Goal: Information Seeking & Learning: Learn about a topic

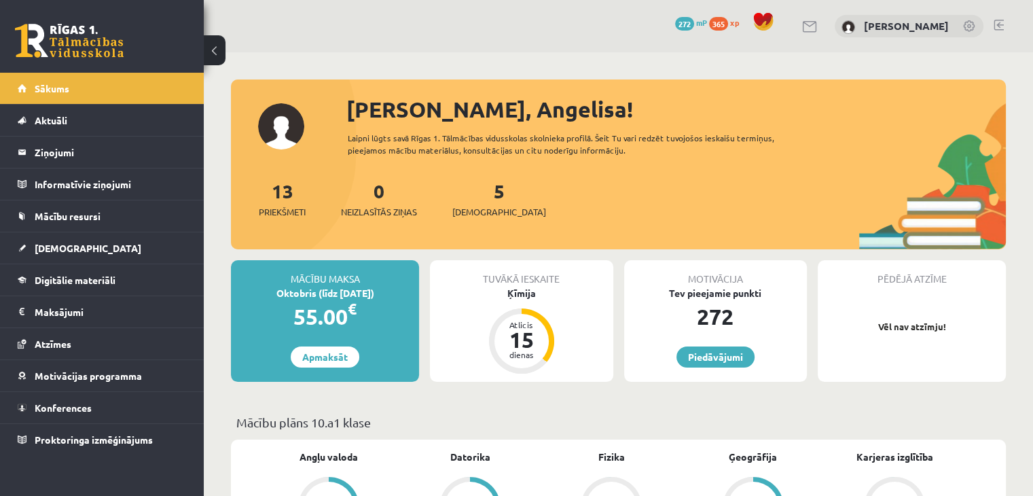
click at [90, 26] on link at bounding box center [69, 41] width 109 height 34
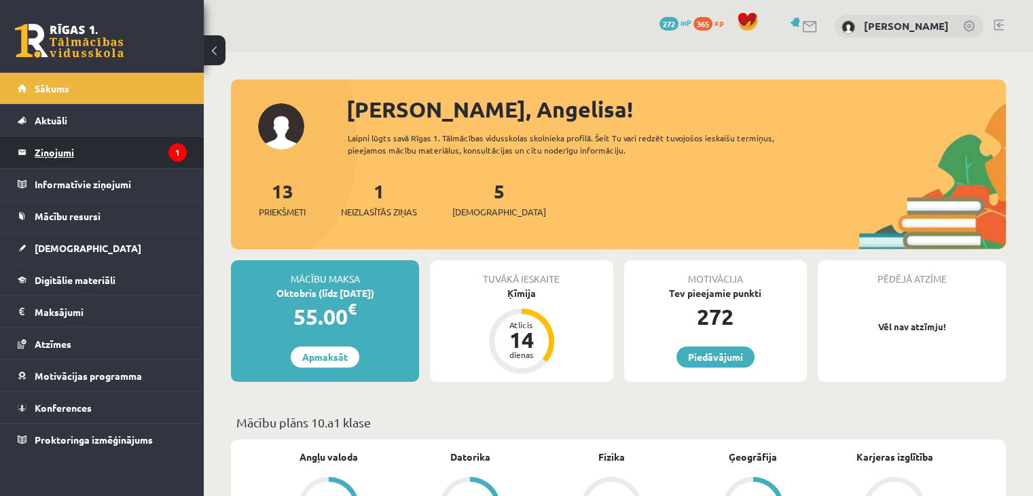
click at [35, 154] on legend "Ziņojumi 1" at bounding box center [111, 152] width 152 height 31
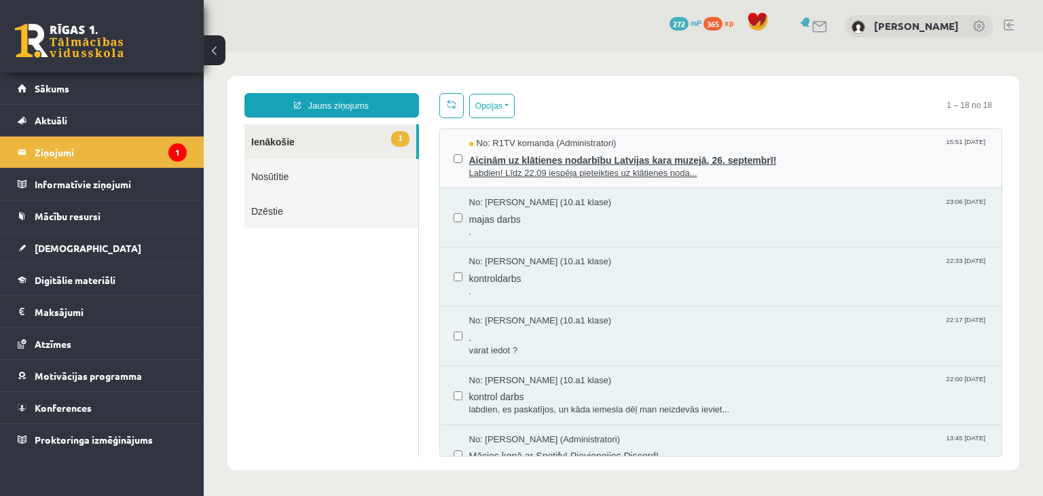
click at [550, 164] on span "Aicinām uz klātienes nodarbību Latvijas kara muzejā, 26. septembrī!" at bounding box center [729, 158] width 520 height 17
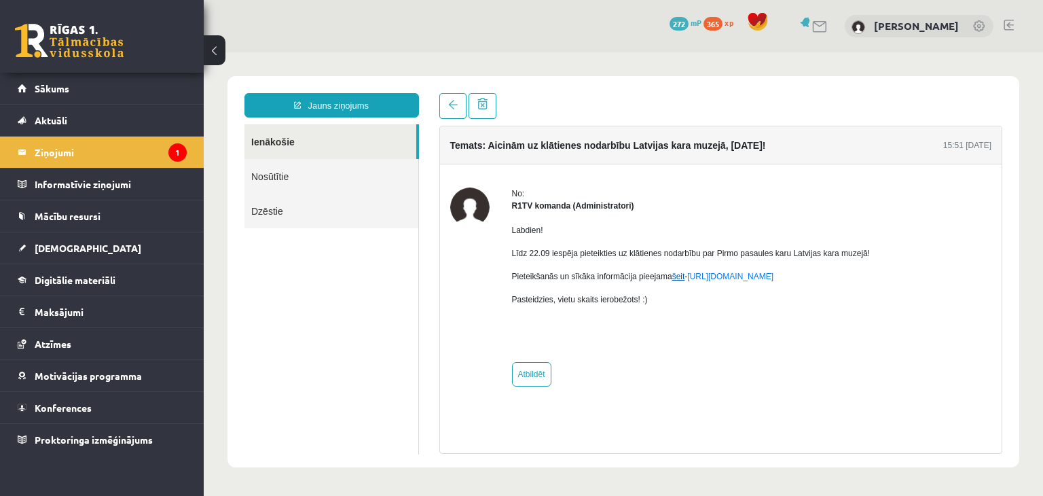
click at [672, 274] on link "šeit" at bounding box center [678, 277] width 13 height 10
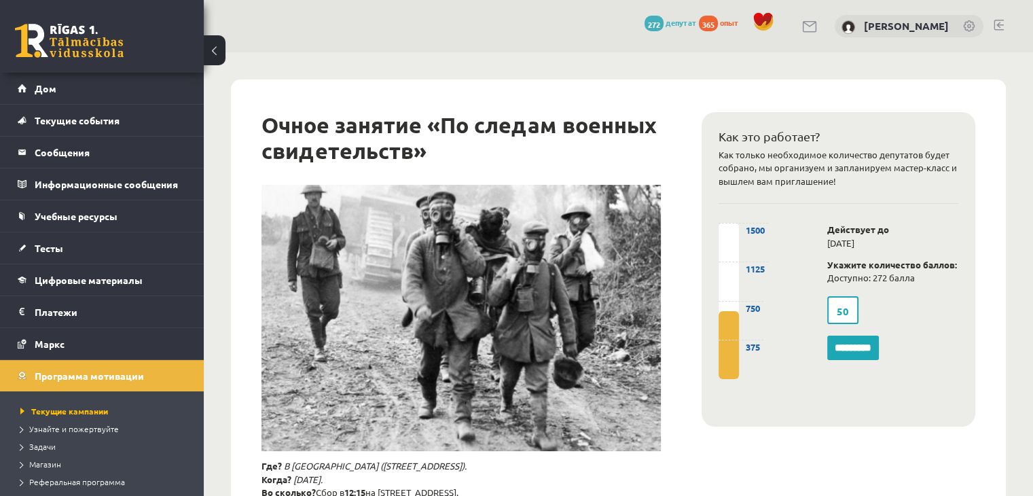
click at [847, 310] on font "50" at bounding box center [843, 311] width 12 height 14
click at [851, 308] on label "50" at bounding box center [842, 310] width 31 height 28
click at [935, 312] on div "50 *********" at bounding box center [892, 328] width 151 height 71
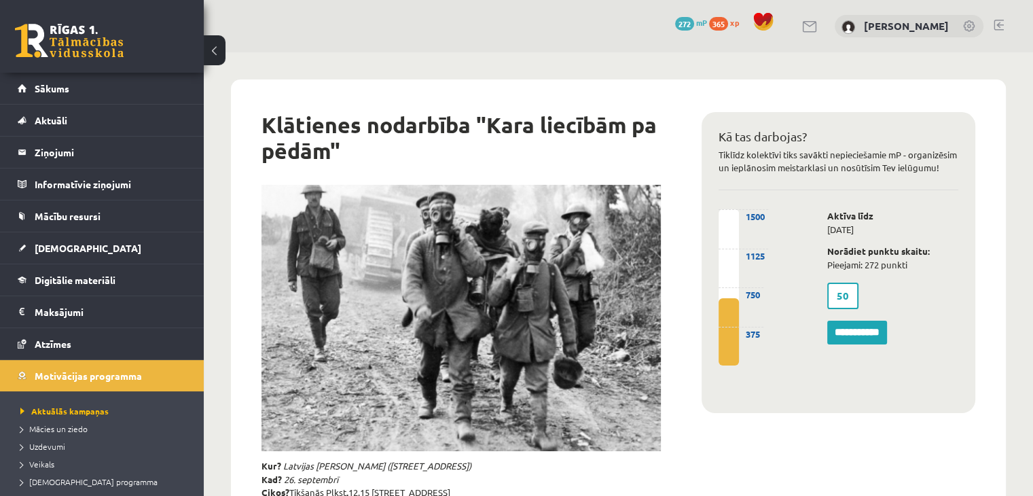
click at [86, 88] on link "Sākums" at bounding box center [102, 88] width 169 height 31
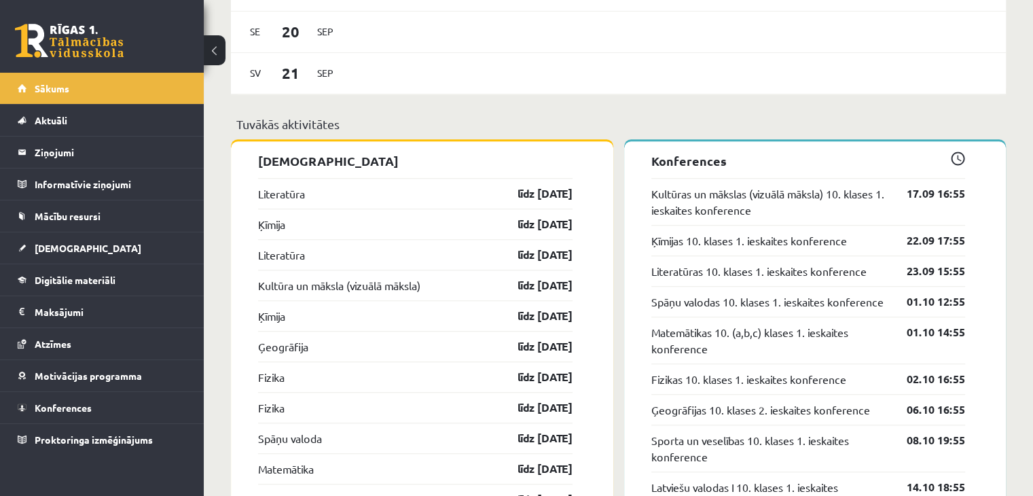
scroll to position [1113, 0]
click at [132, 283] on link "Digitālie materiāli" at bounding box center [102, 279] width 169 height 31
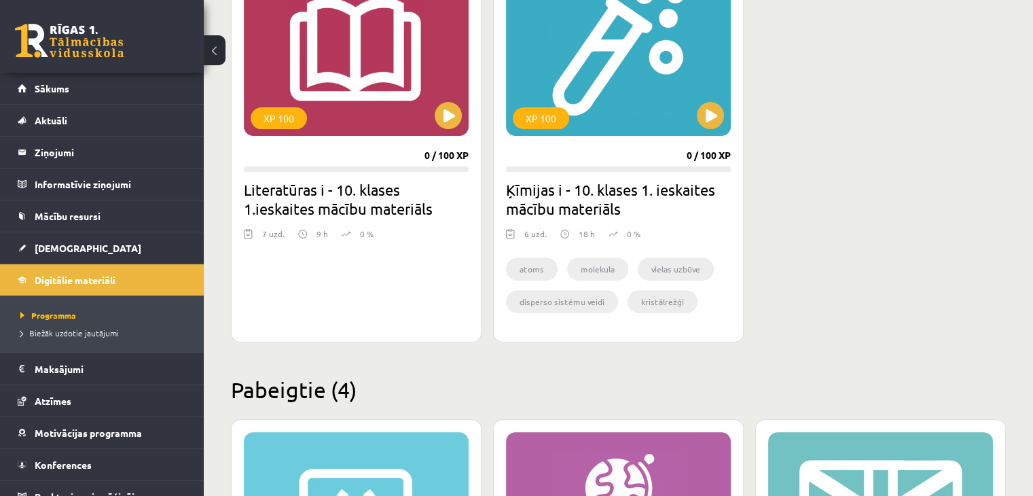
scroll to position [433, 0]
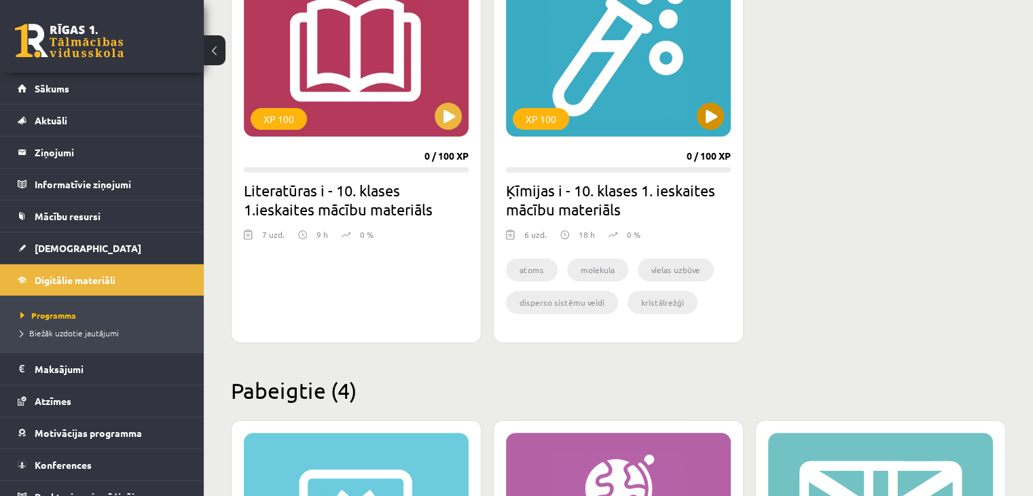
click at [722, 124] on div "XP 100" at bounding box center [618, 52] width 225 height 170
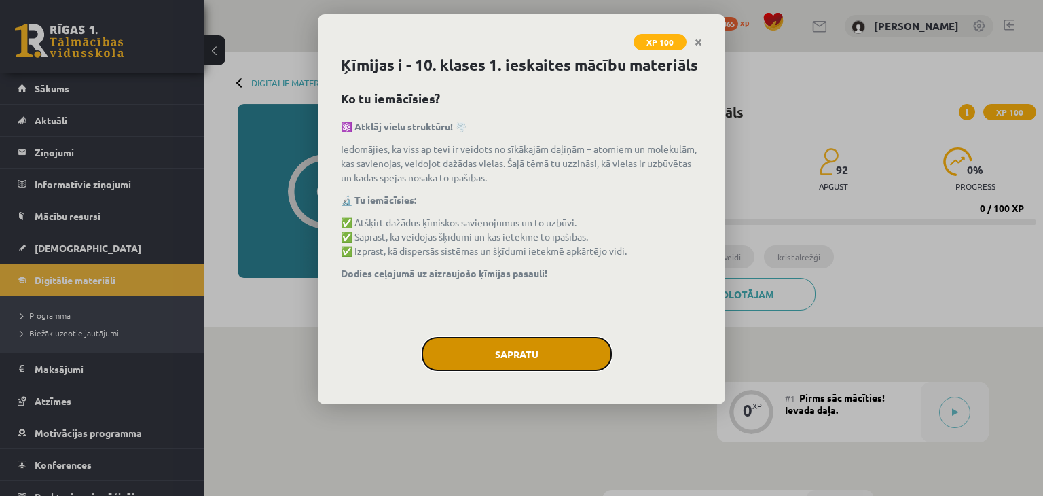
click at [529, 355] on button "Sapratu" at bounding box center [517, 354] width 190 height 34
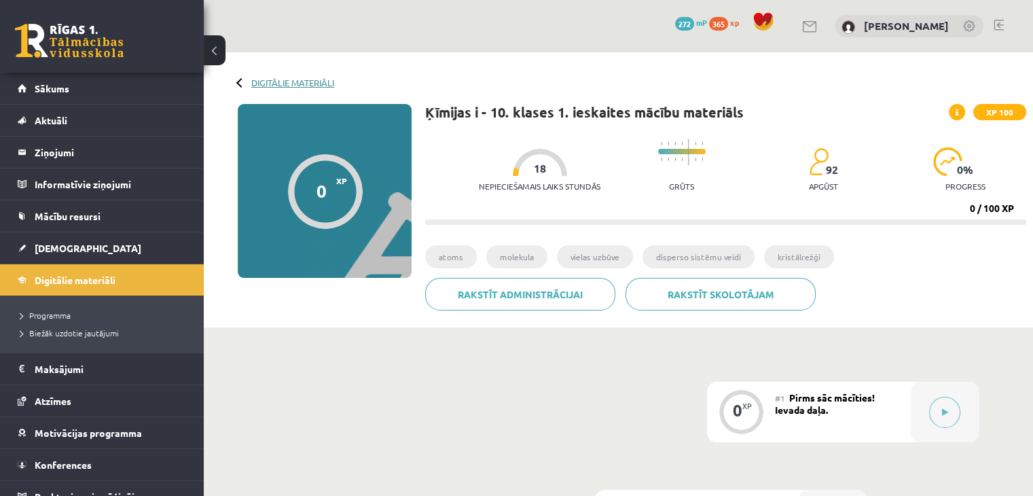
click at [255, 84] on link "Digitālie materiāli" at bounding box center [292, 82] width 83 height 10
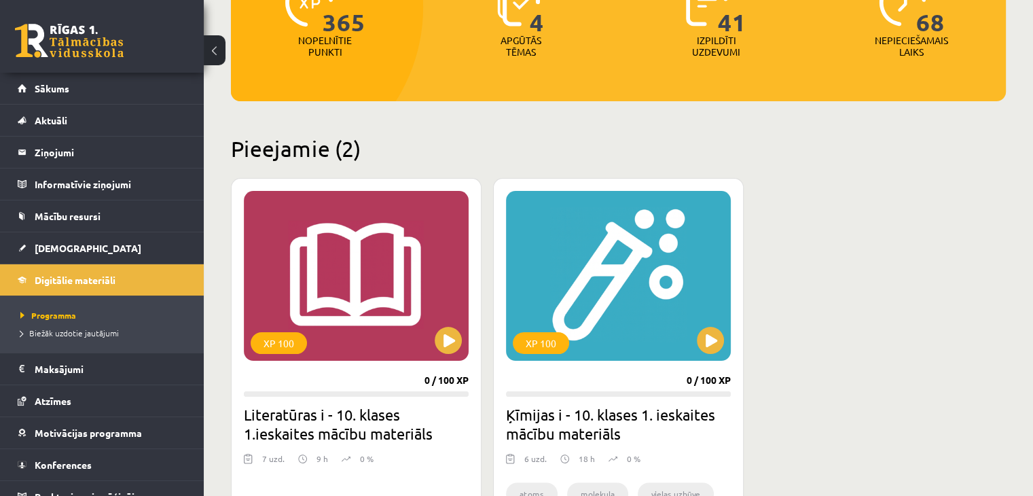
scroll to position [266, 0]
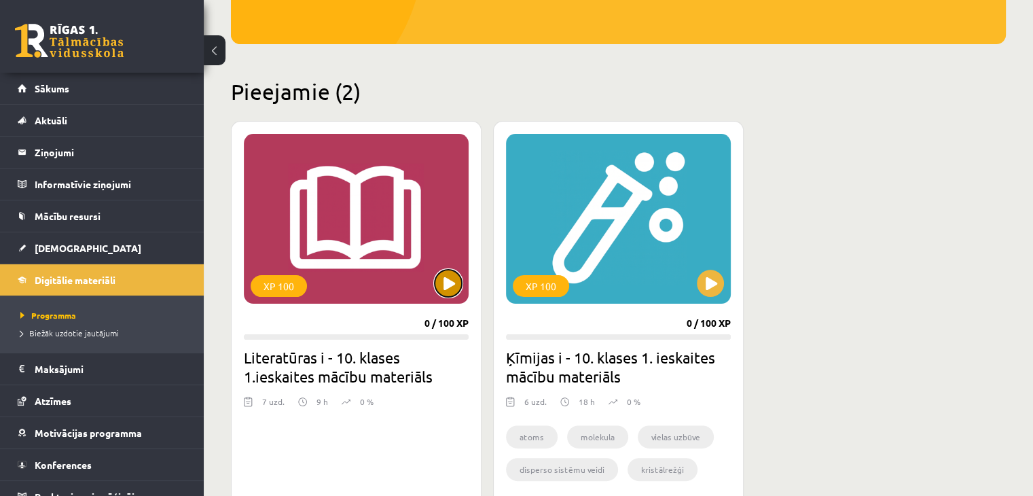
click at [442, 289] on button at bounding box center [448, 283] width 27 height 27
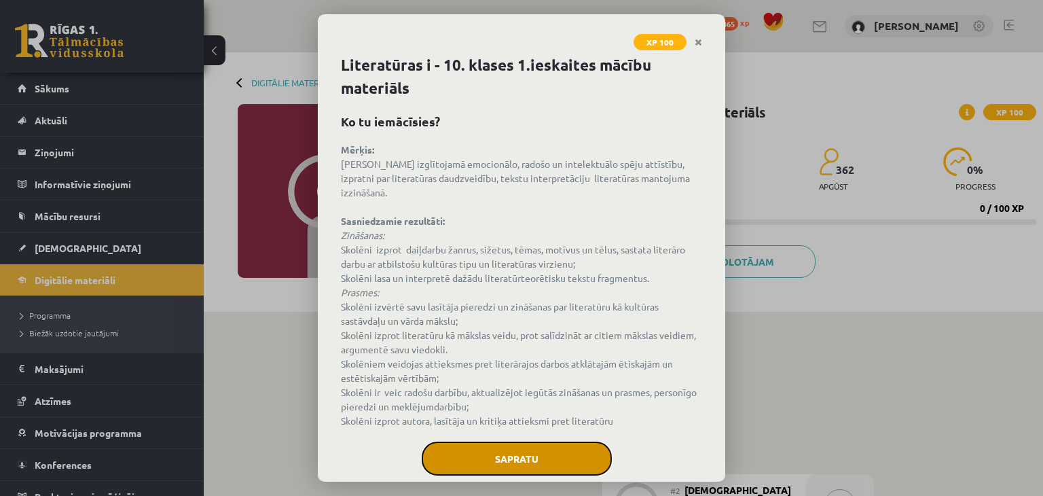
click at [533, 450] on button "Sapratu" at bounding box center [517, 459] width 190 height 34
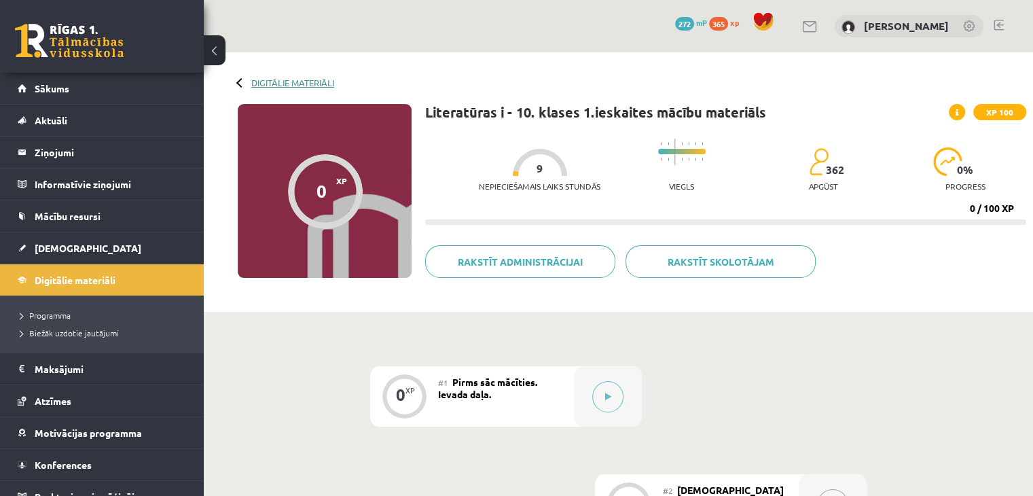
click at [276, 86] on link "Digitālie materiāli" at bounding box center [292, 82] width 83 height 10
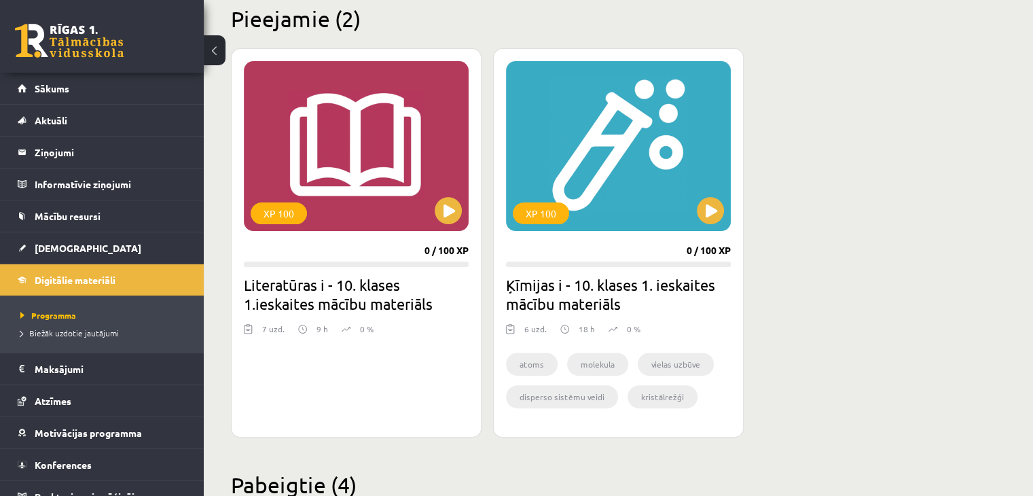
scroll to position [345, 0]
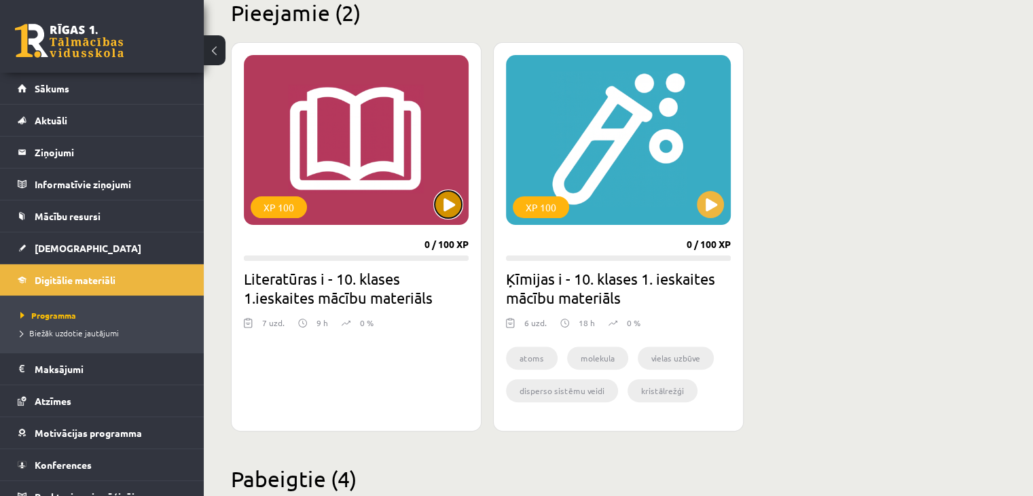
click at [448, 204] on button at bounding box center [448, 204] width 27 height 27
